Goal: Check status

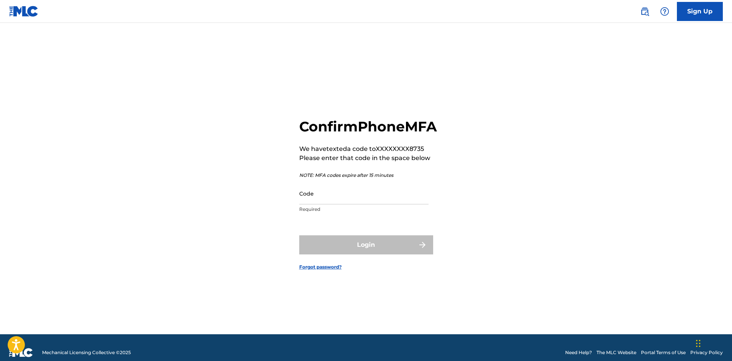
click at [348, 205] on input "Code" at bounding box center [363, 194] width 129 height 22
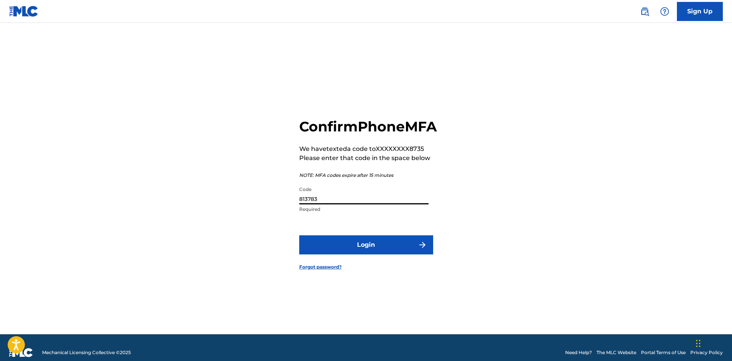
type input "813783"
click at [299, 236] on button "Login" at bounding box center [366, 245] width 134 height 19
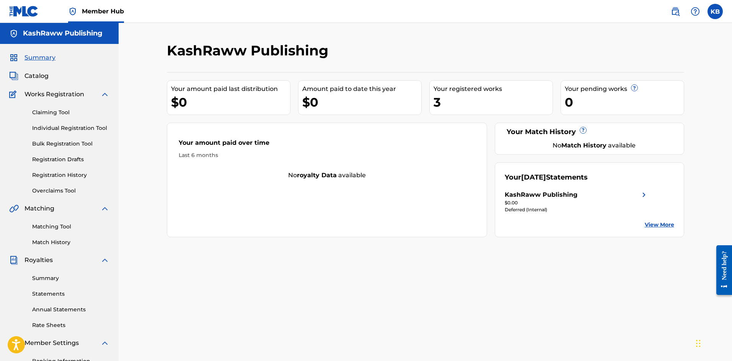
click at [576, 194] on div "KashRaww Publishing" at bounding box center [541, 194] width 73 height 9
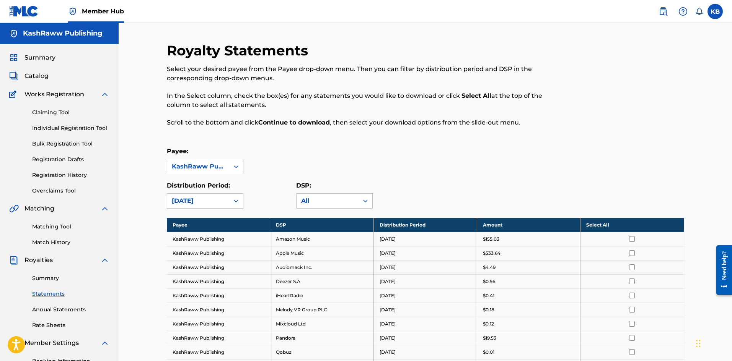
scroll to position [127, 0]
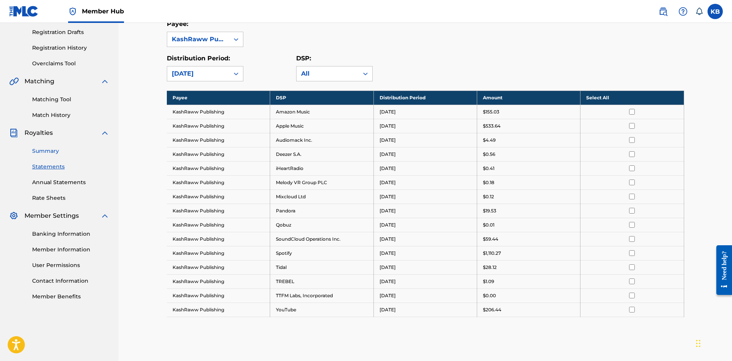
click at [37, 152] on link "Summary" at bounding box center [70, 151] width 77 height 8
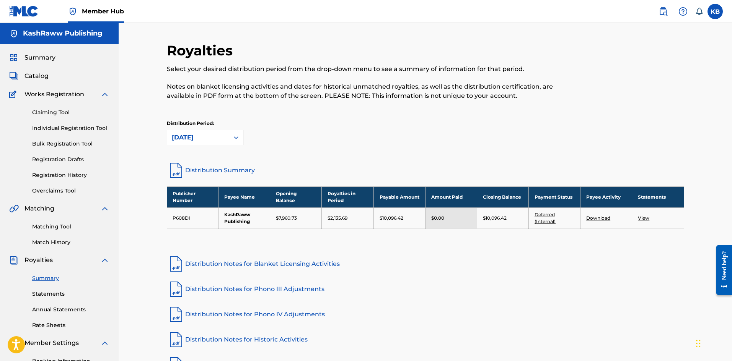
click at [545, 214] on link "Deferred (Internal)" at bounding box center [544, 218] width 21 height 13
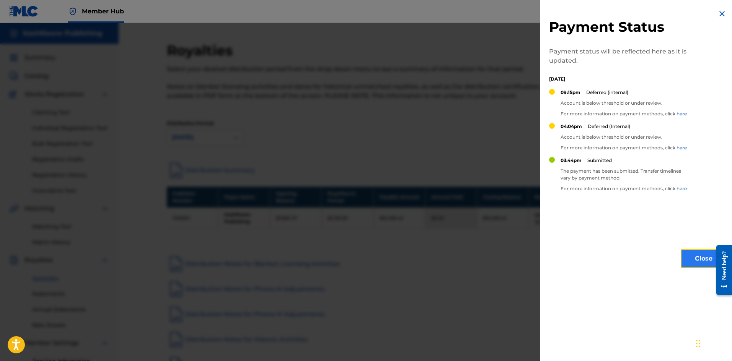
click at [691, 257] on button "Close" at bounding box center [704, 258] width 46 height 19
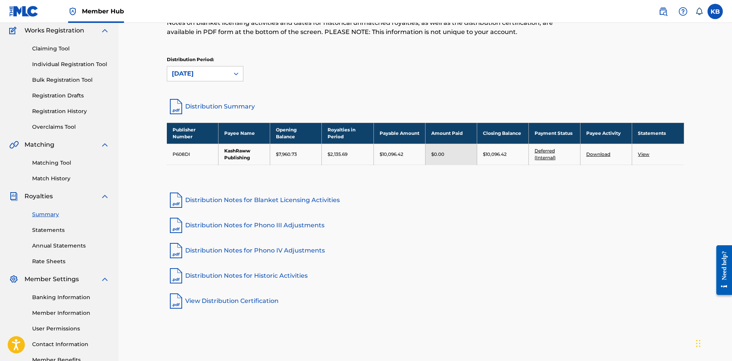
scroll to position [113, 0]
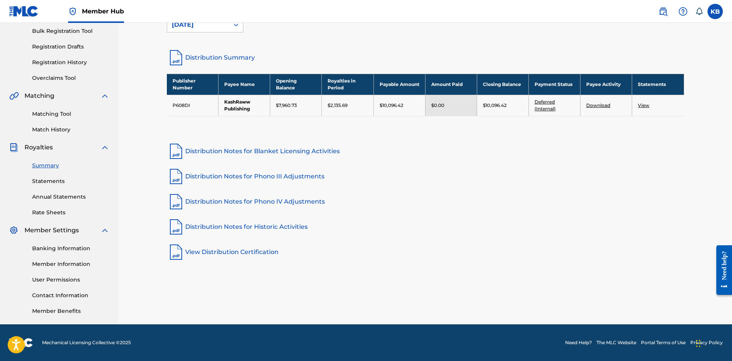
click at [495, 169] on link "Distribution Notes for Phono III Adjustments" at bounding box center [425, 177] width 517 height 18
click at [552, 103] on link "Deferred (Internal)" at bounding box center [544, 105] width 21 height 13
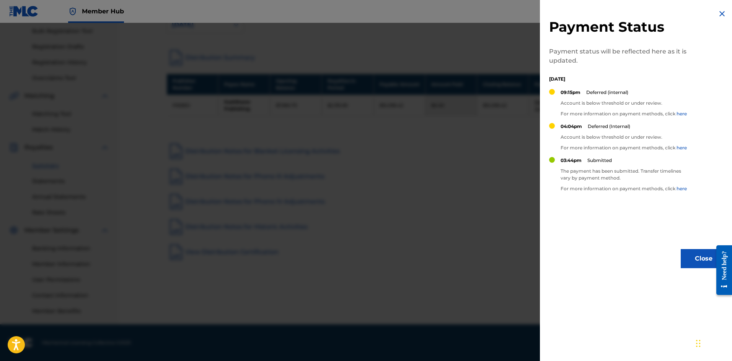
click at [682, 114] on link "here" at bounding box center [681, 114] width 10 height 6
click at [703, 264] on button "Close" at bounding box center [704, 258] width 46 height 19
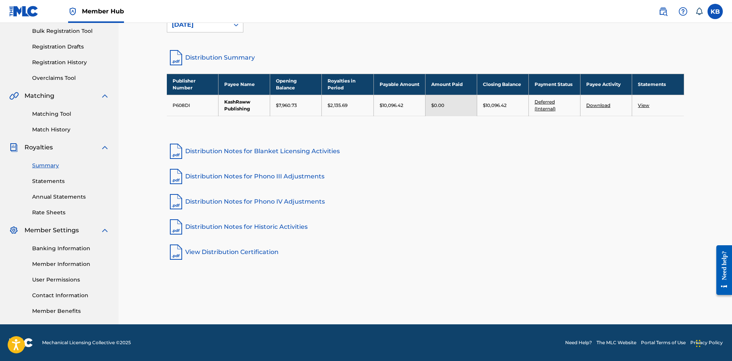
click at [544, 103] on link "Deferred (Internal)" at bounding box center [544, 105] width 21 height 13
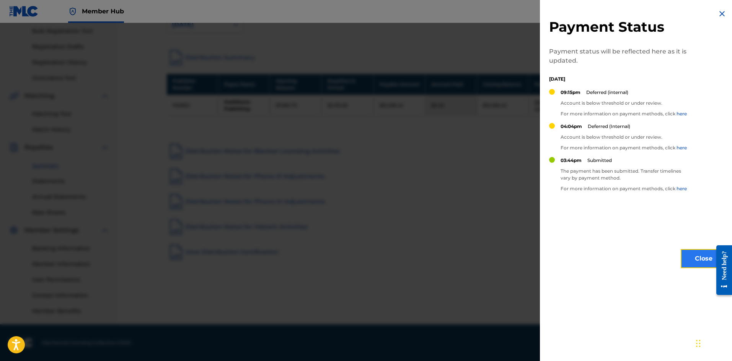
click at [690, 260] on button "Close" at bounding box center [704, 258] width 46 height 19
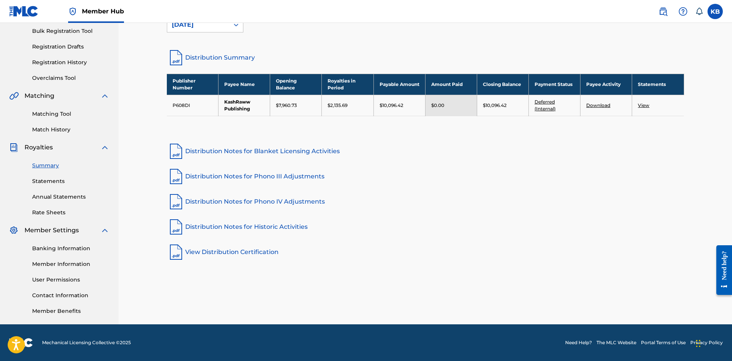
scroll to position [0, 0]
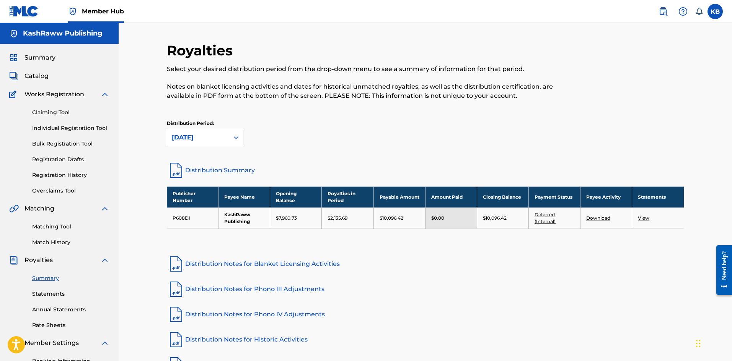
click at [236, 134] on icon at bounding box center [236, 138] width 8 height 8
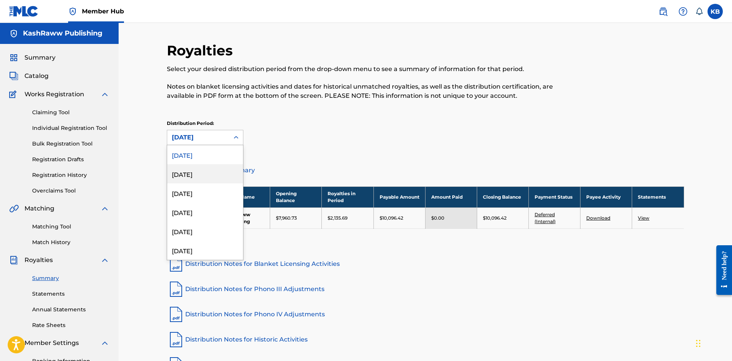
click at [216, 169] on div "[DATE]" at bounding box center [205, 173] width 76 height 19
